Goal: Task Accomplishment & Management: Complete application form

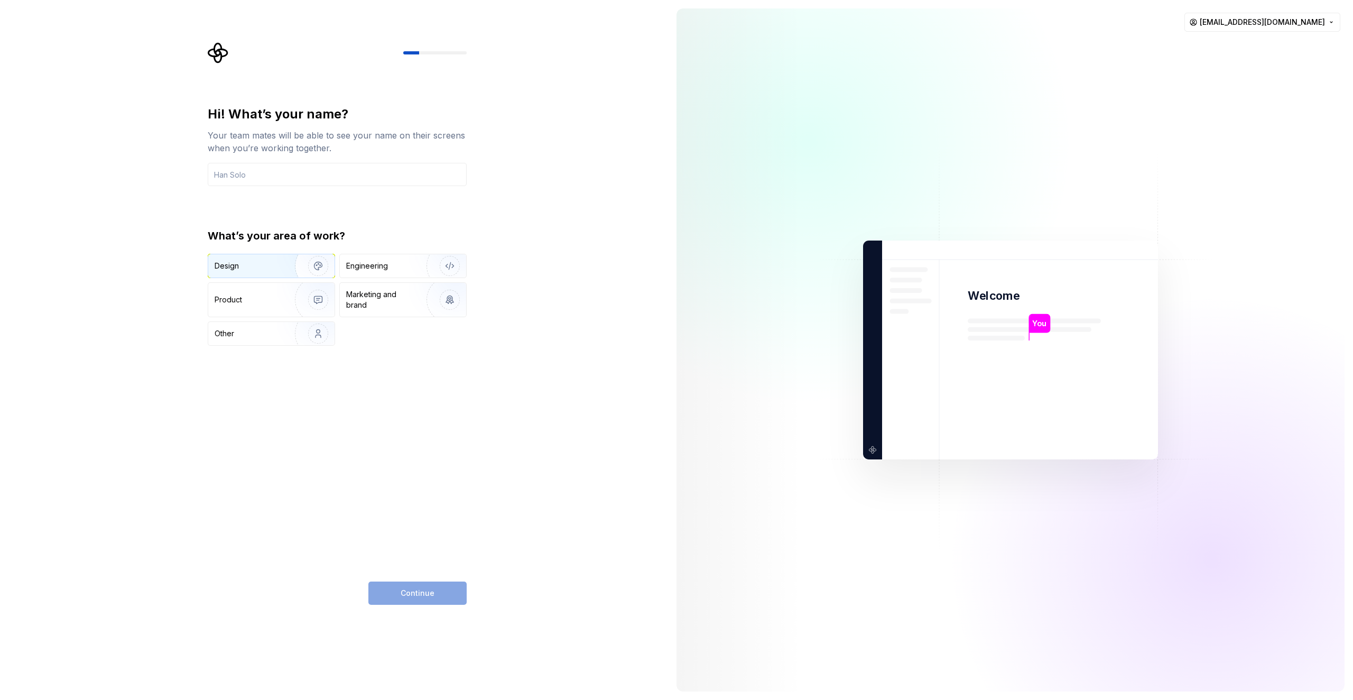
drag, startPoint x: 243, startPoint y: 266, endPoint x: 253, endPoint y: 264, distance: 9.7
click at [244, 266] on div "Design" at bounding box center [248, 266] width 67 height 11
click at [427, 595] on div "Continue" at bounding box center [417, 592] width 98 height 23
click at [250, 176] on input "text" at bounding box center [337, 174] width 259 height 23
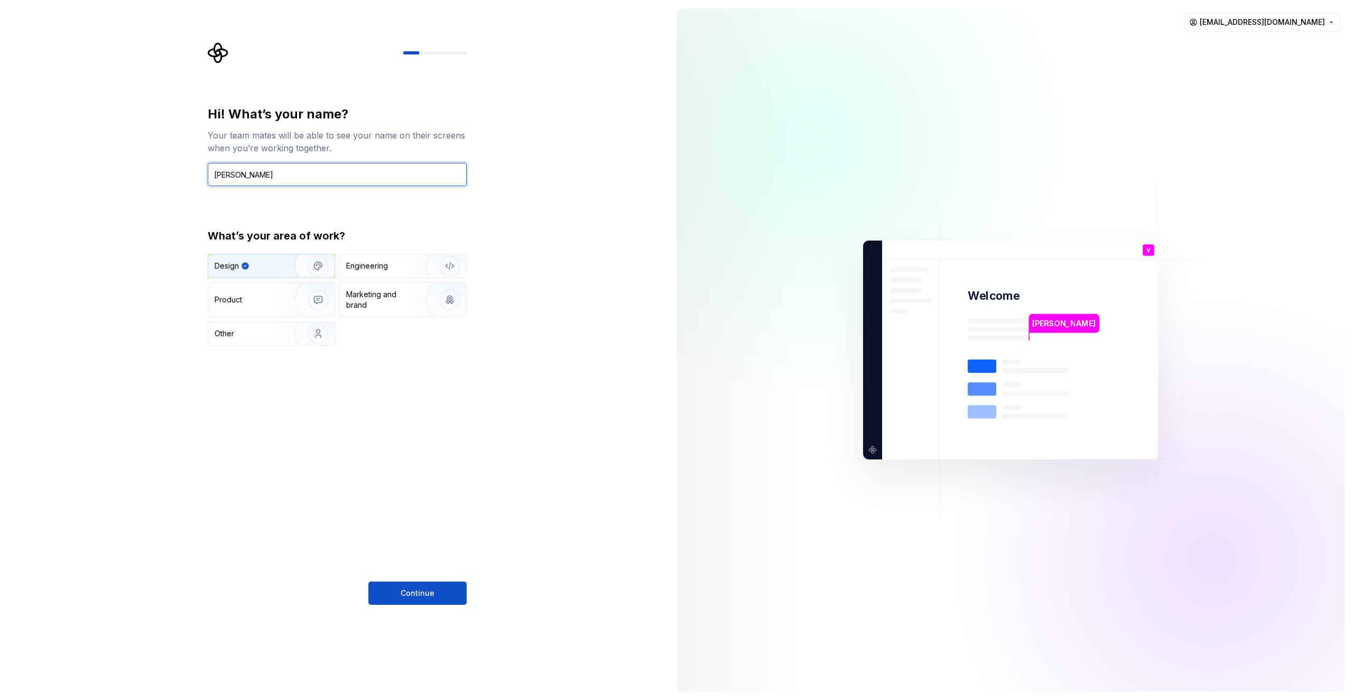
type input "[PERSON_NAME]"
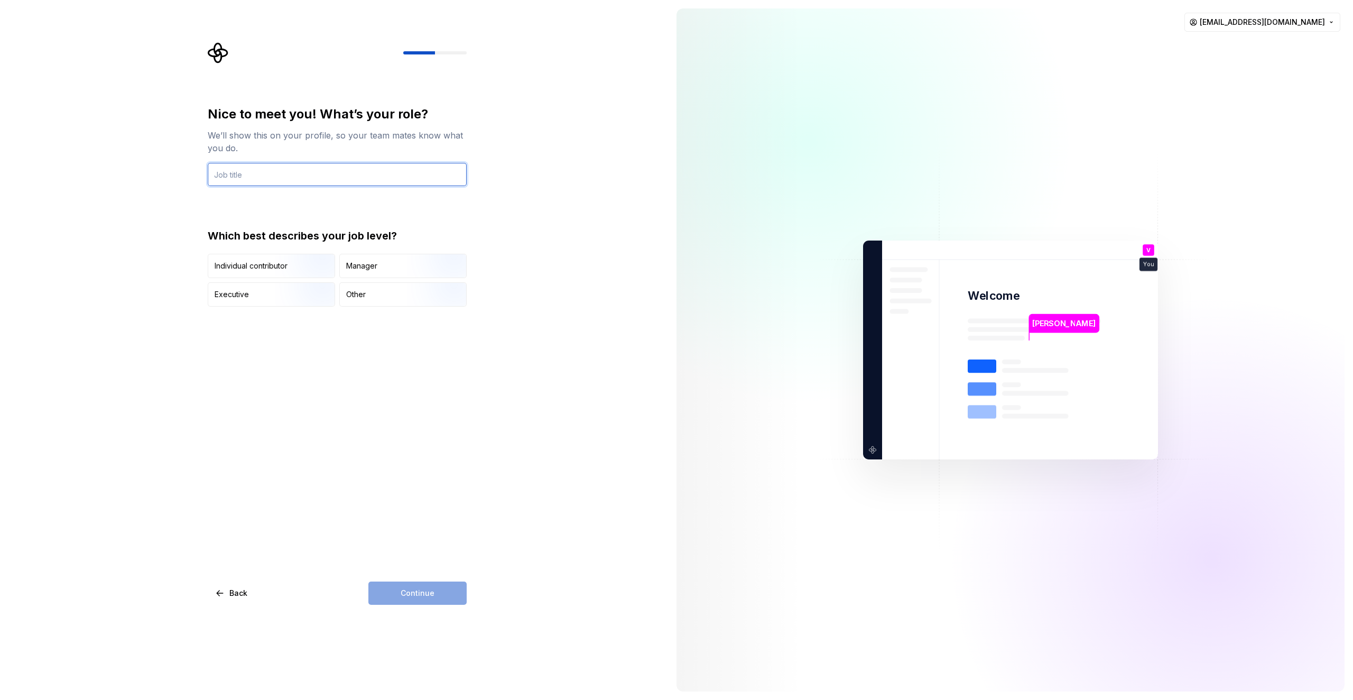
click at [279, 182] on input "text" at bounding box center [337, 174] width 259 height 23
type input "CEO"
click at [378, 270] on div "Manager" at bounding box center [403, 265] width 126 height 23
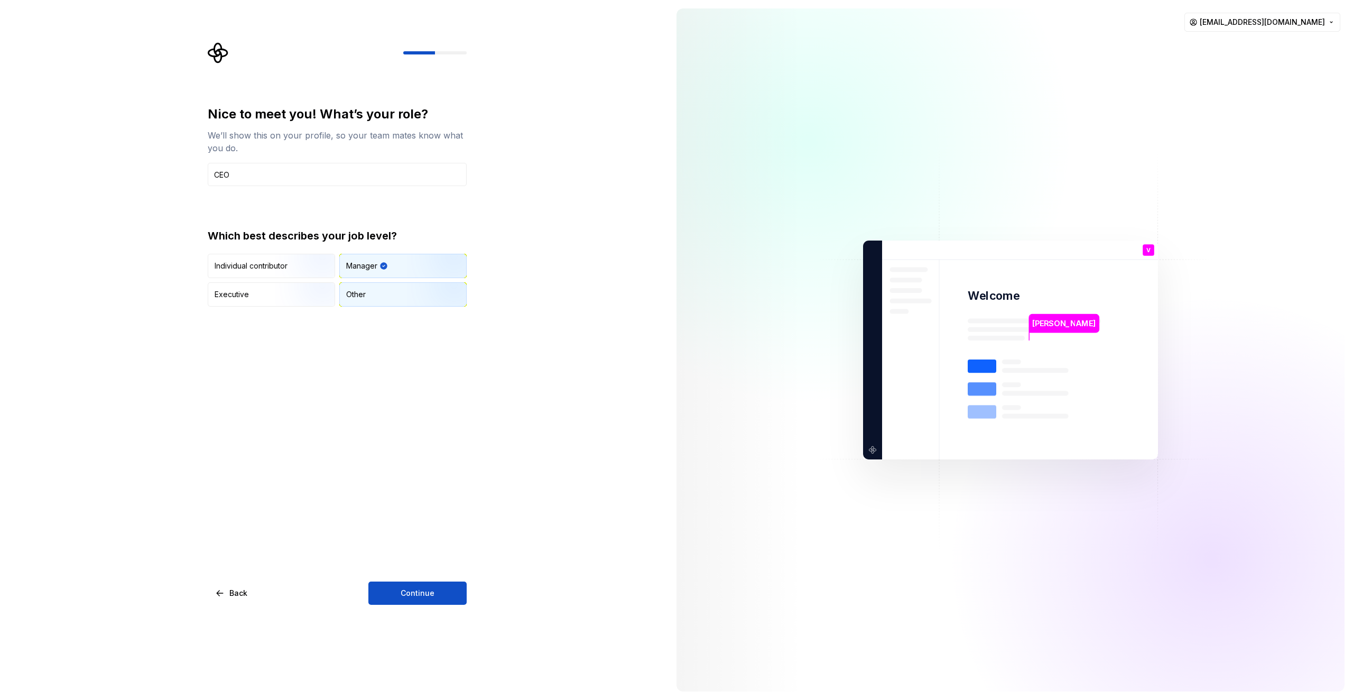
click at [375, 294] on div "Other" at bounding box center [403, 294] width 126 height 23
click at [283, 294] on img "button" at bounding box center [309, 307] width 68 height 71
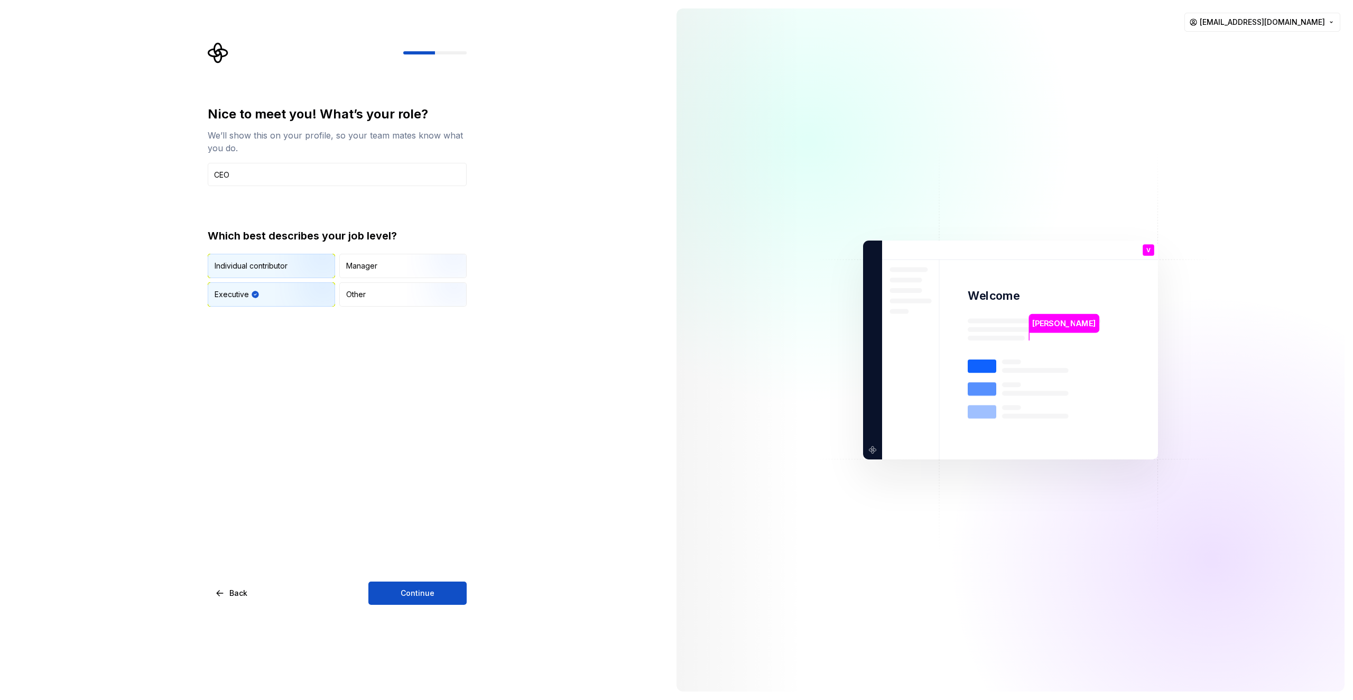
click at [294, 274] on img "button" at bounding box center [309, 279] width 68 height 71
click at [439, 599] on button "Continue" at bounding box center [417, 592] width 98 height 23
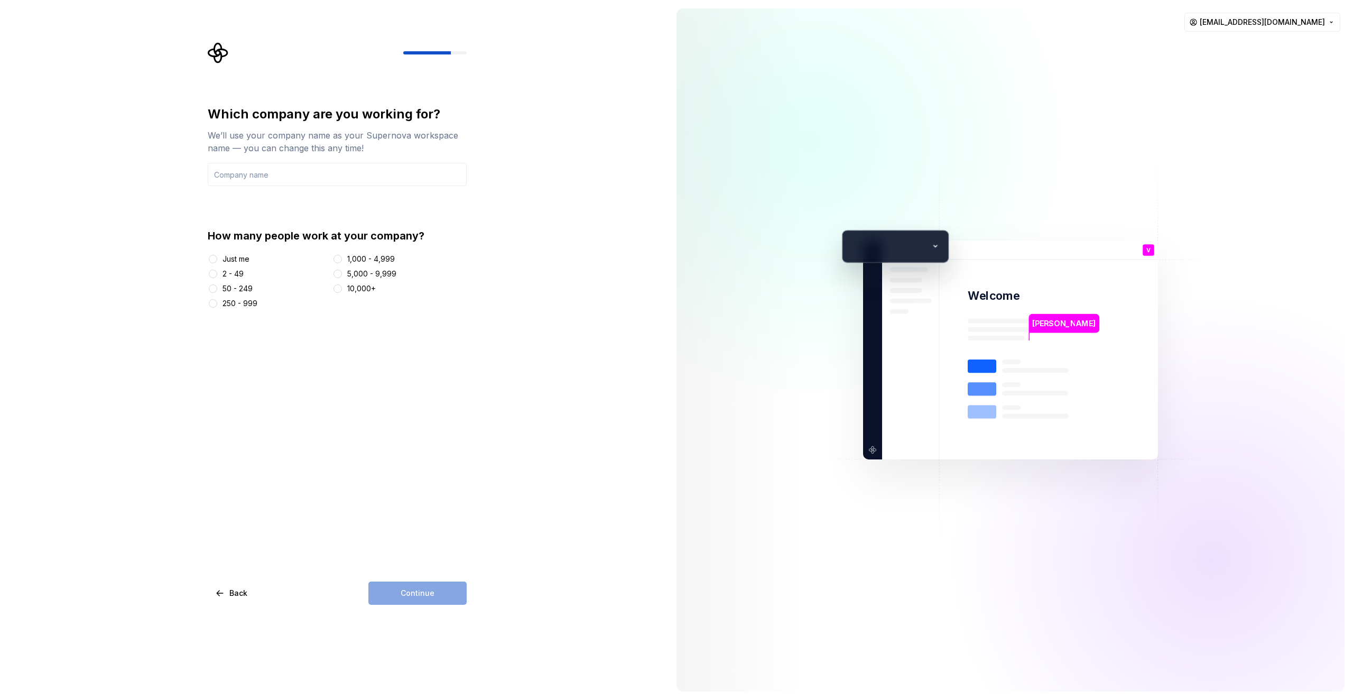
click at [226, 261] on div "Just me" at bounding box center [236, 259] width 27 height 11
click at [217, 261] on button "Just me" at bounding box center [213, 259] width 8 height 8
click at [272, 175] on input "text" at bounding box center [337, 174] width 259 height 23
type input "ARENAS®lab"
click at [405, 580] on div "Which company are you working for? We’ll use your company name as your Supernov…" at bounding box center [337, 355] width 259 height 499
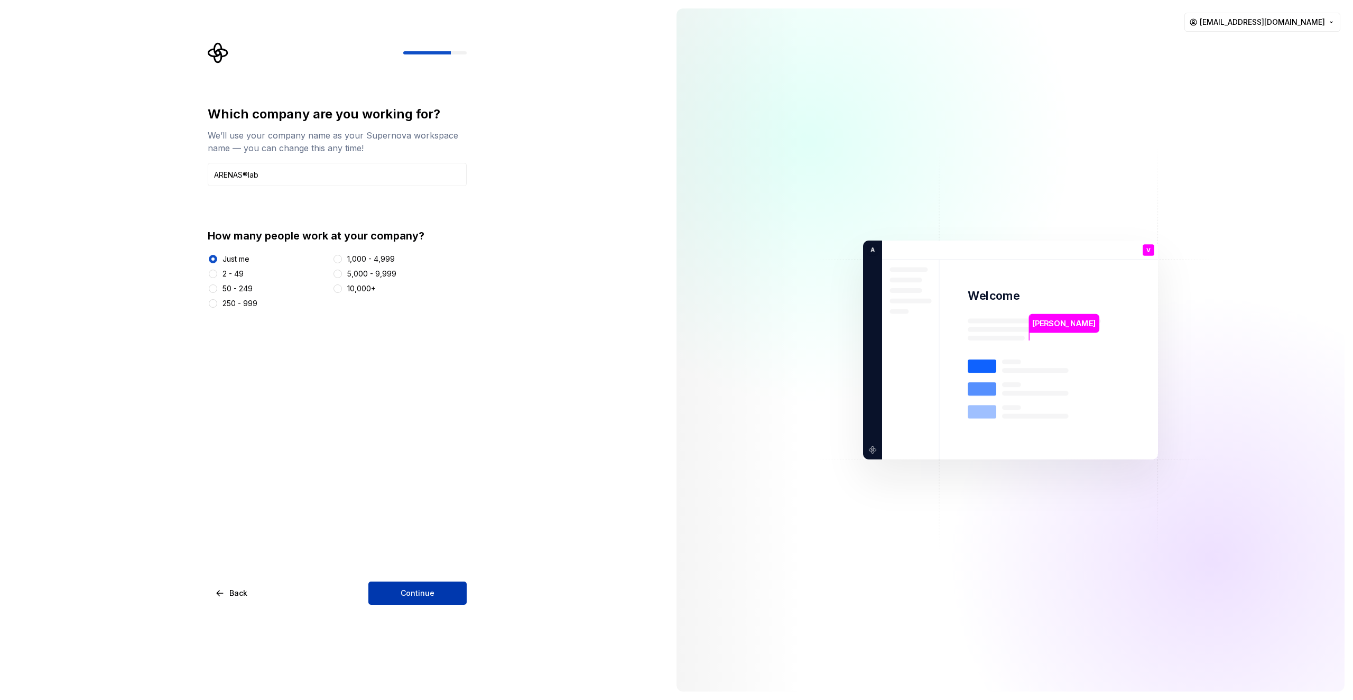
click at [407, 594] on span "Continue" at bounding box center [418, 593] width 34 height 11
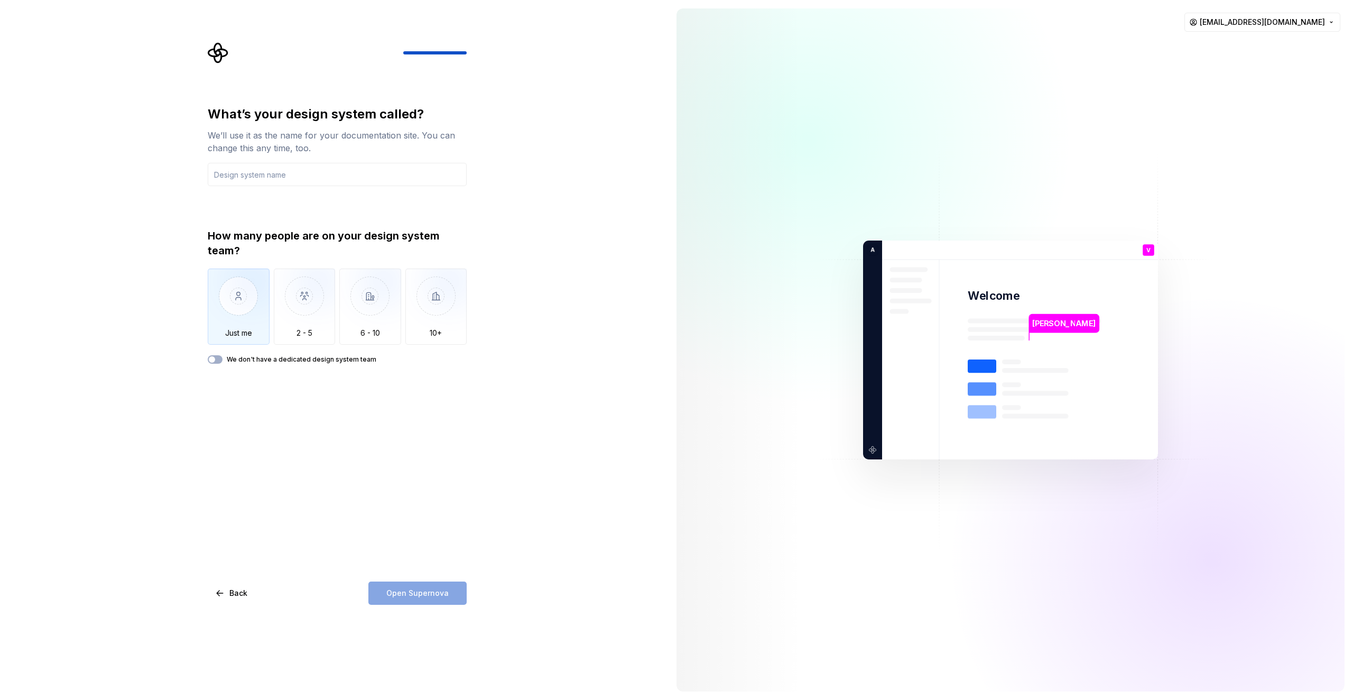
click at [229, 305] on img "button" at bounding box center [239, 304] width 62 height 71
click at [218, 359] on button "We don't have a dedicated design system team" at bounding box center [215, 359] width 15 height 8
click at [265, 187] on div "What’s your design system called? We’ll use it as the name for your documentati…" at bounding box center [337, 235] width 259 height 258
click at [267, 180] on input "text" at bounding box center [337, 174] width 259 height 23
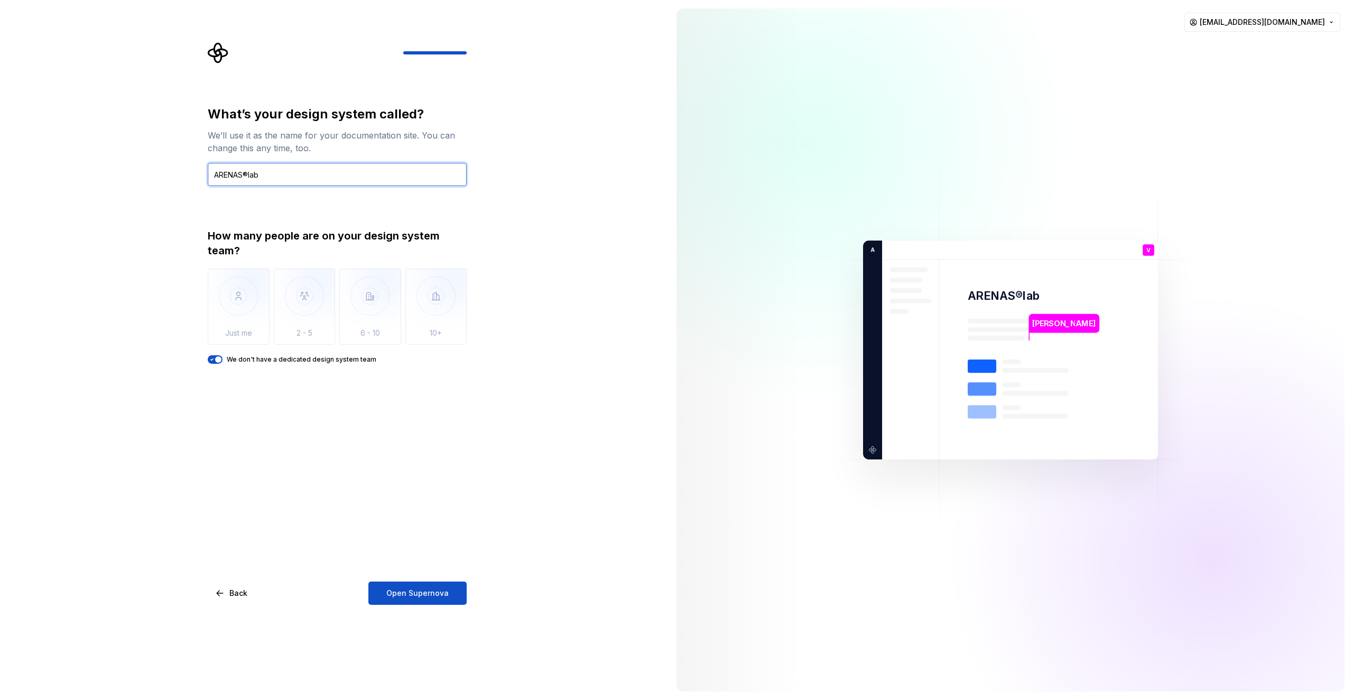
type input "ARENAS®lab"
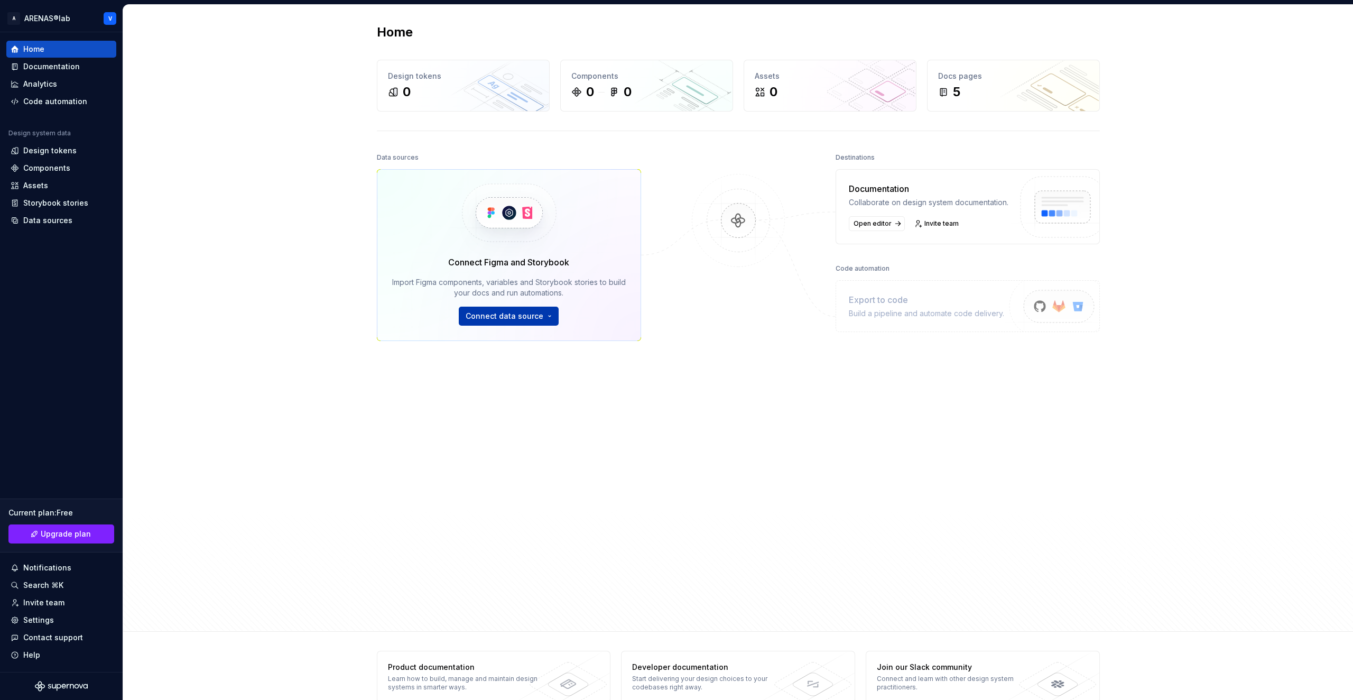
click at [502, 317] on html "A ARENAS®lab V Home Documentation Analytics Code automation Design system data …" at bounding box center [676, 350] width 1353 height 700
click at [715, 346] on html "A ARENAS®lab V Home Documentation Analytics Code automation Design system data …" at bounding box center [676, 350] width 1353 height 700
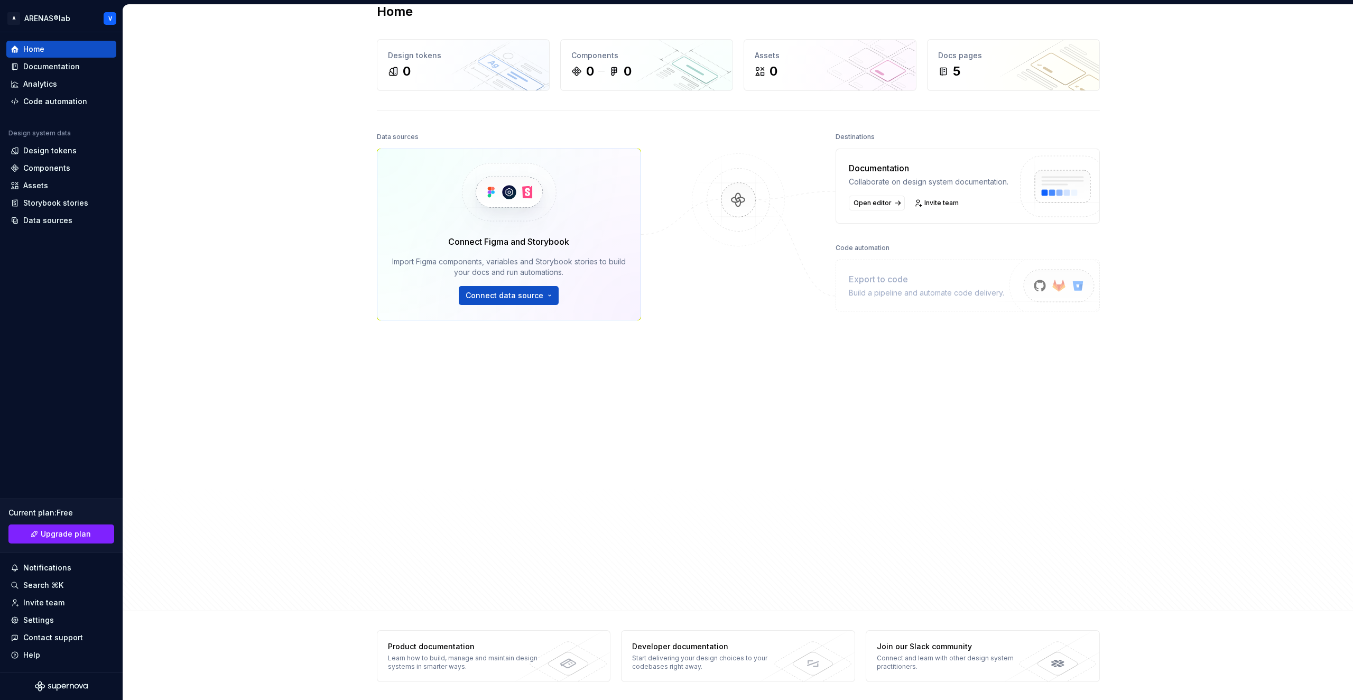
scroll to position [22, 0]
click at [66, 152] on div "Design tokens" at bounding box center [49, 150] width 53 height 11
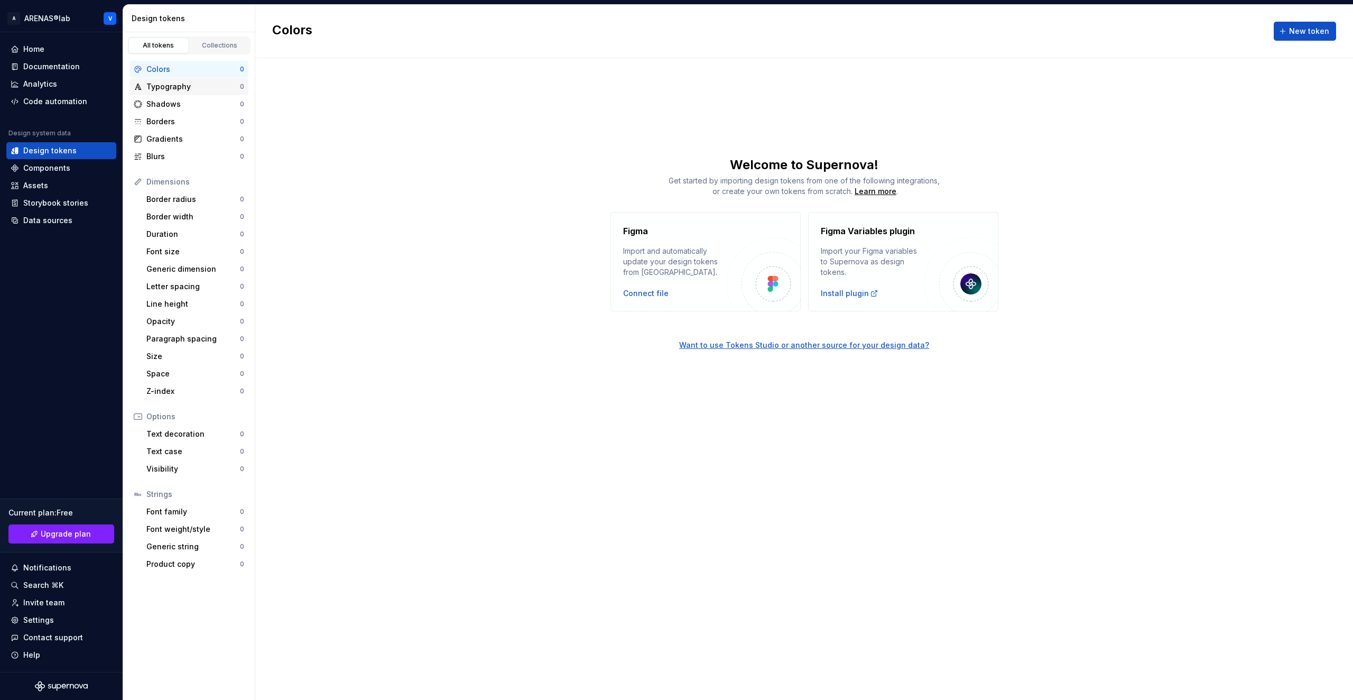
click at [162, 87] on div "Typography" at bounding box center [193, 86] width 94 height 11
click at [163, 103] on div "Shadows" at bounding box center [193, 104] width 94 height 11
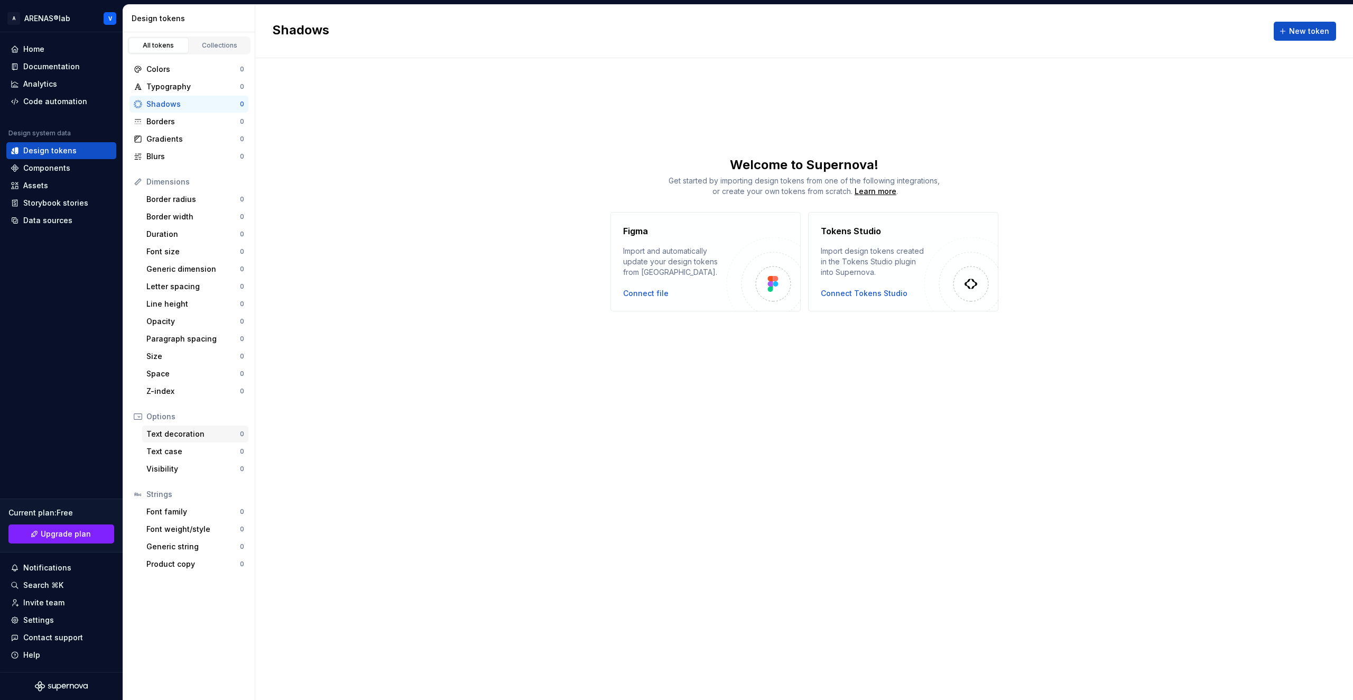
click at [172, 435] on div "Text decoration" at bounding box center [193, 434] width 94 height 11
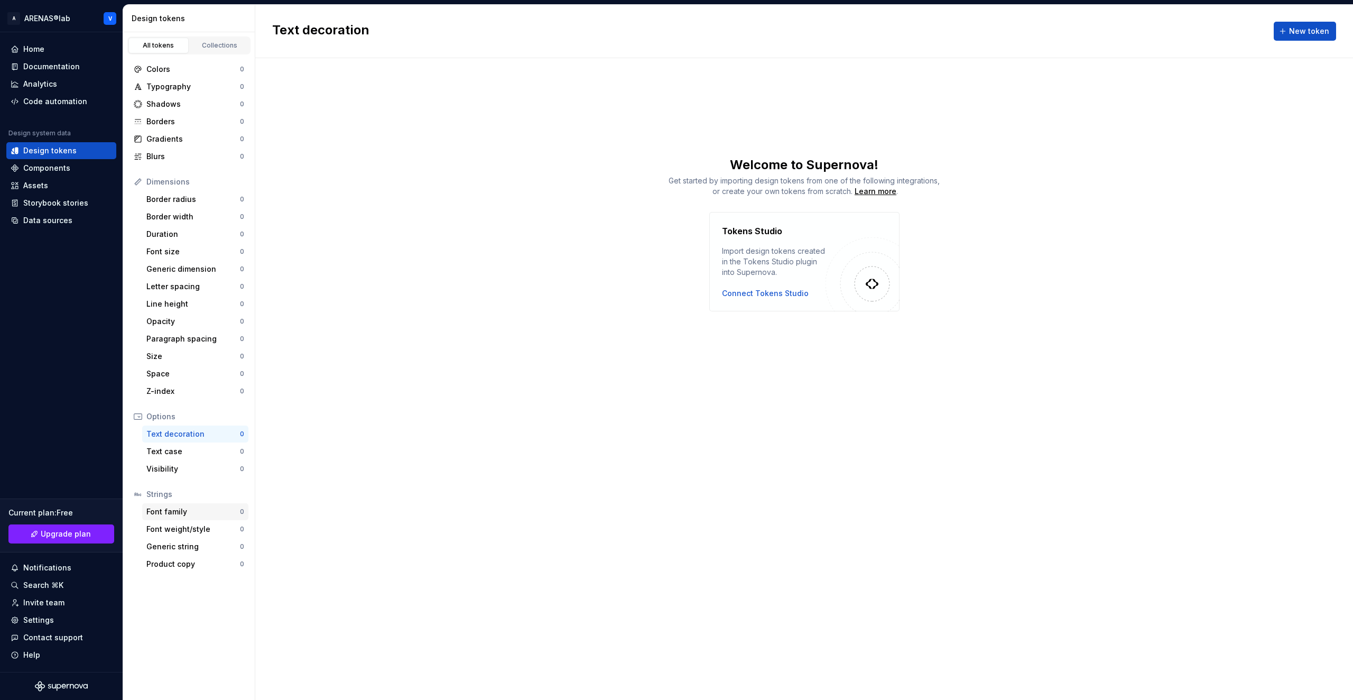
click at [172, 515] on div "Font family" at bounding box center [193, 511] width 94 height 11
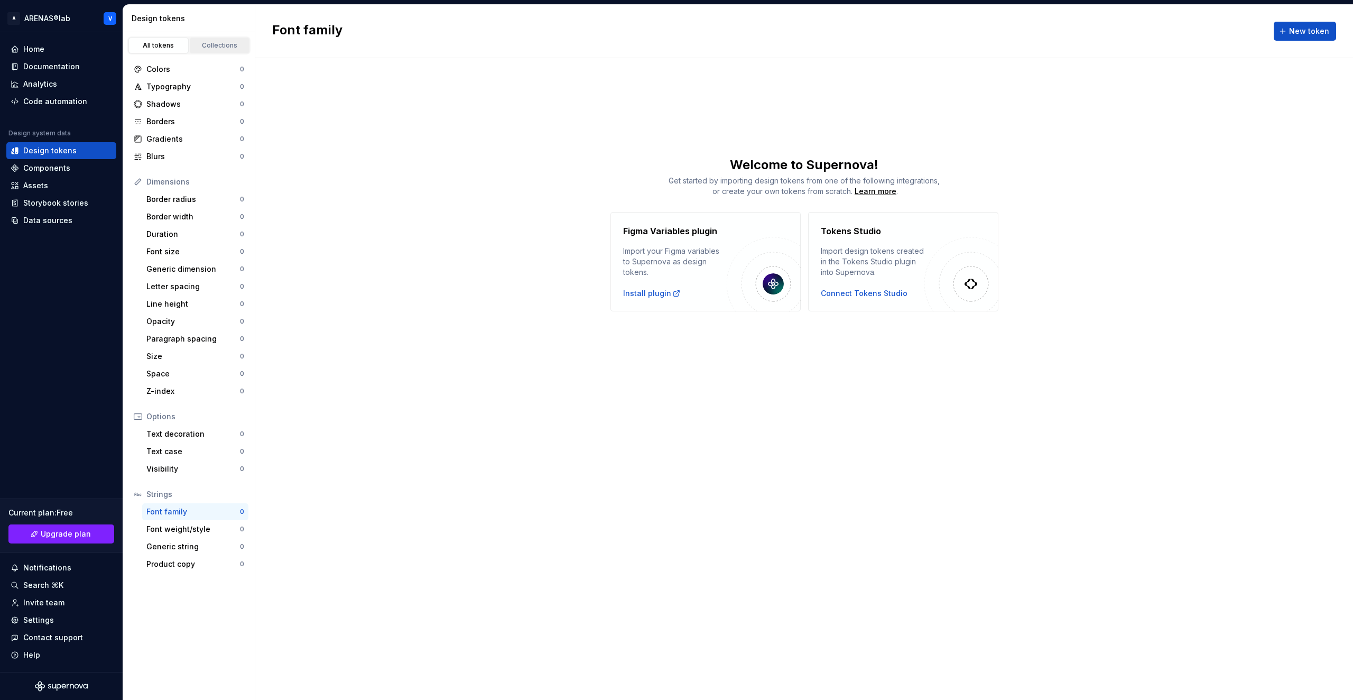
click at [219, 47] on div "Collections" at bounding box center [219, 45] width 53 height 8
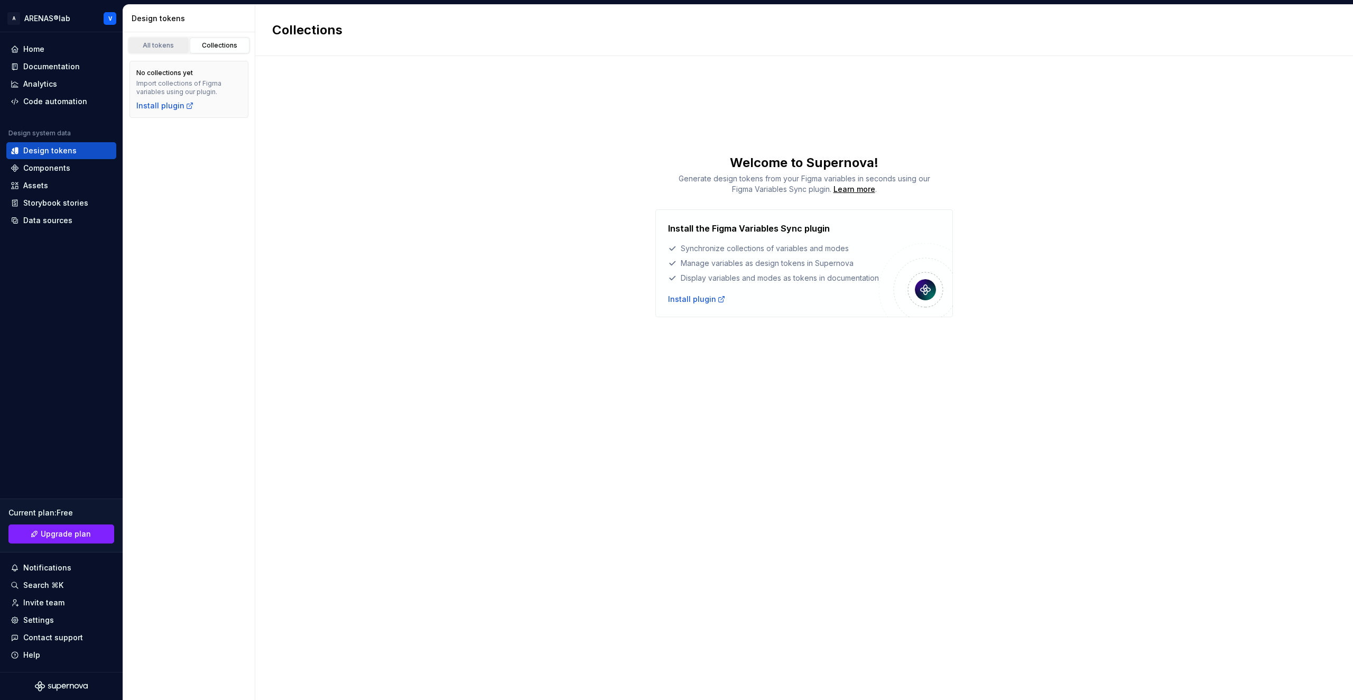
click at [153, 38] on link "All tokens" at bounding box center [158, 46] width 60 height 16
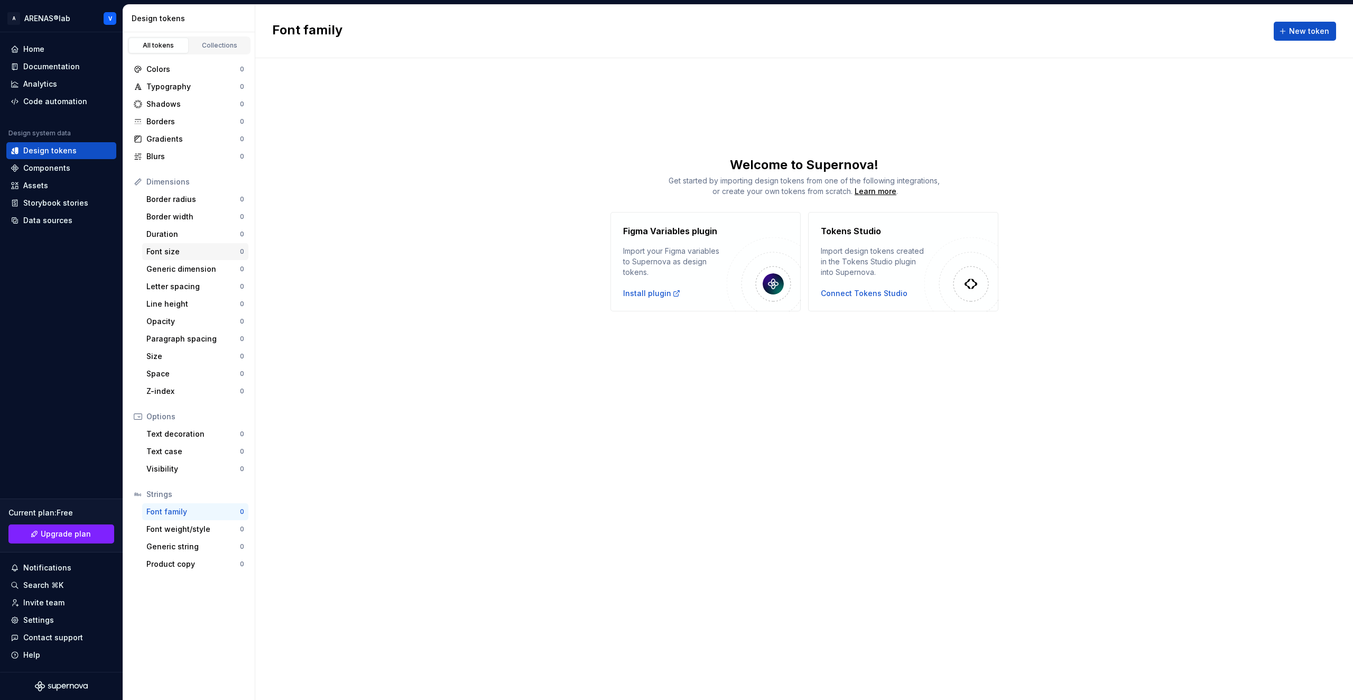
click at [165, 255] on div "Font size" at bounding box center [193, 251] width 94 height 11
click at [52, 168] on div "Components" at bounding box center [46, 168] width 47 height 11
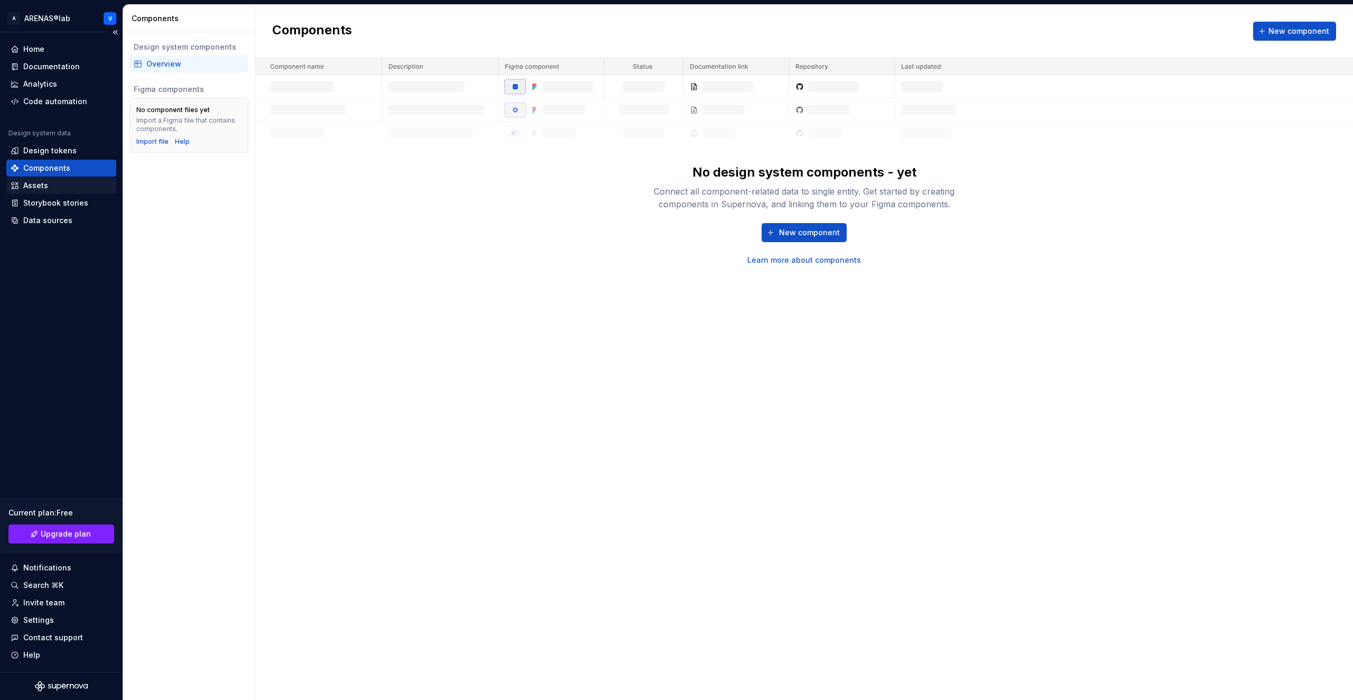
click at [61, 190] on div "Assets" at bounding box center [61, 185] width 101 height 11
